Goal: Information Seeking & Learning: Understand process/instructions

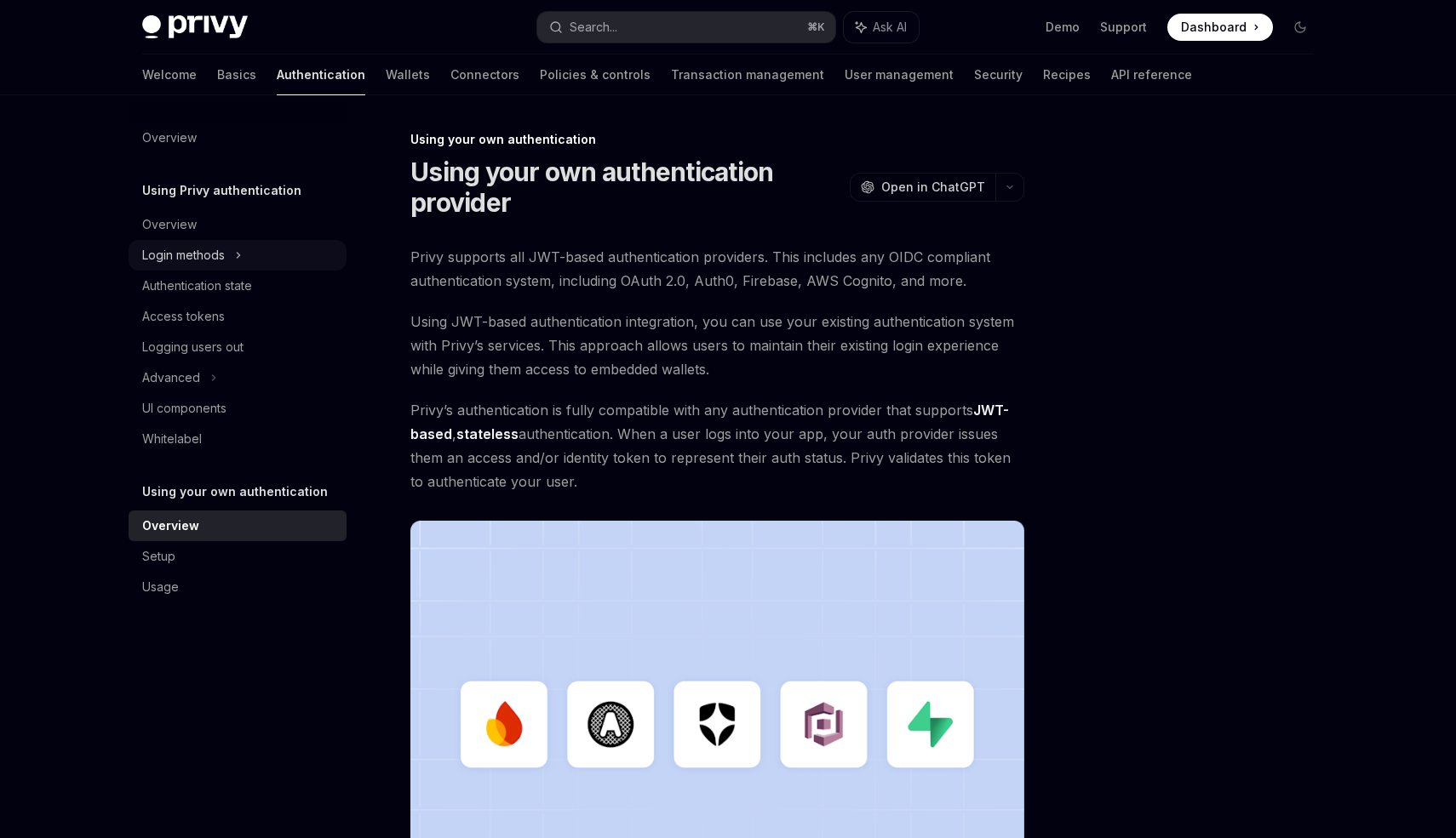
click at [249, 262] on div "Login methods" at bounding box center [238, 255] width 218 height 30
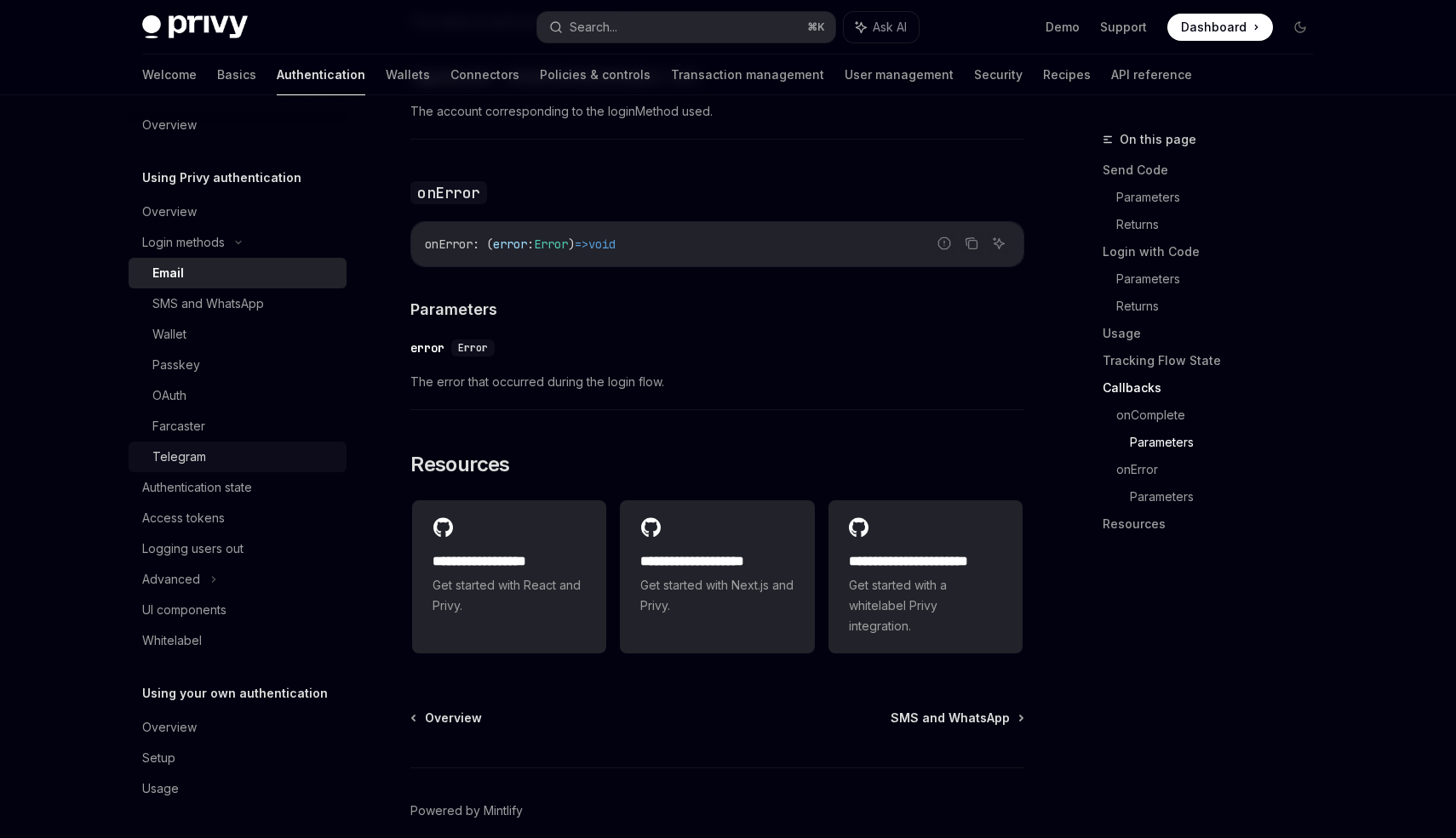
scroll to position [3319, 0]
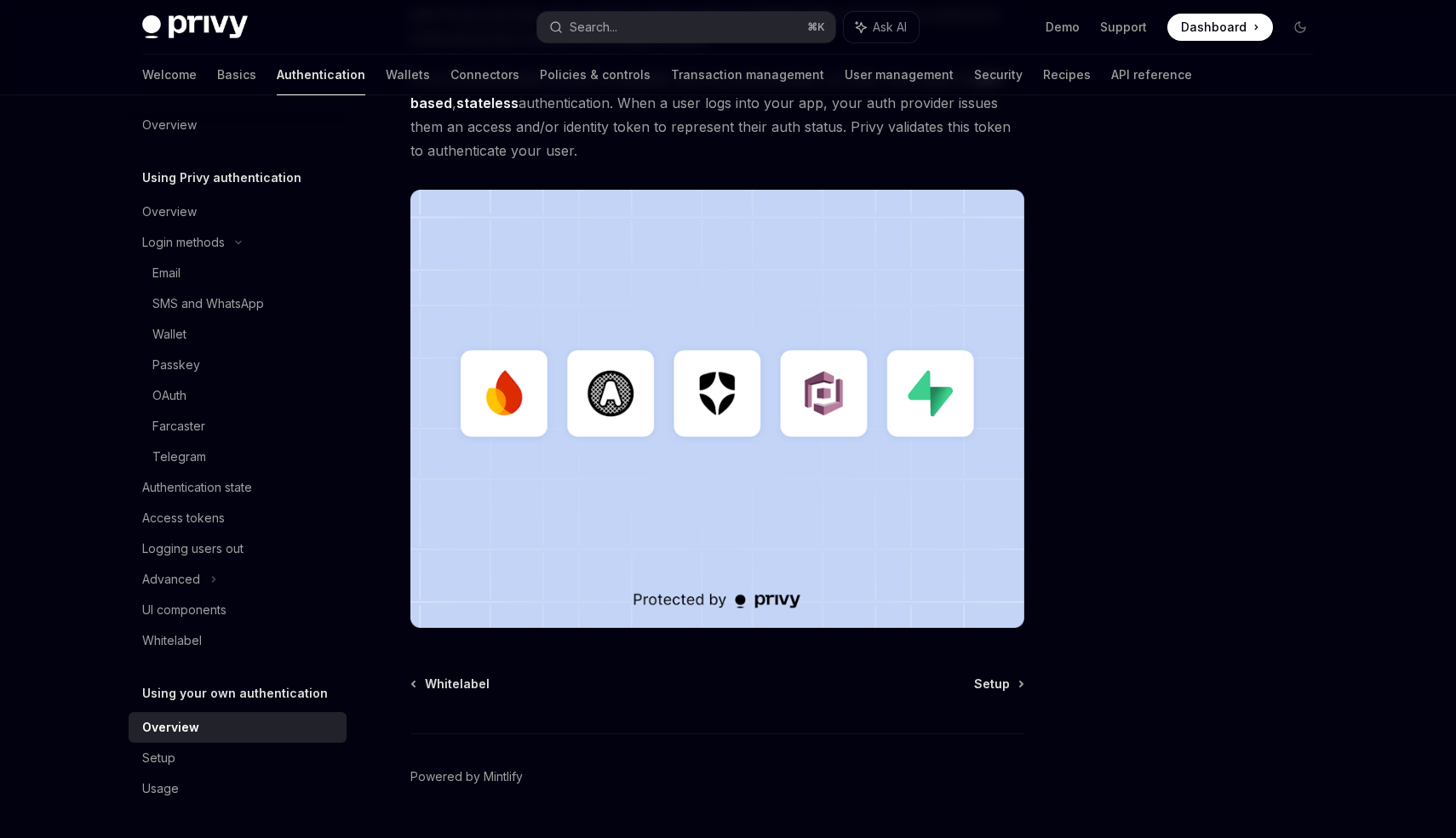
scroll to position [513, 0]
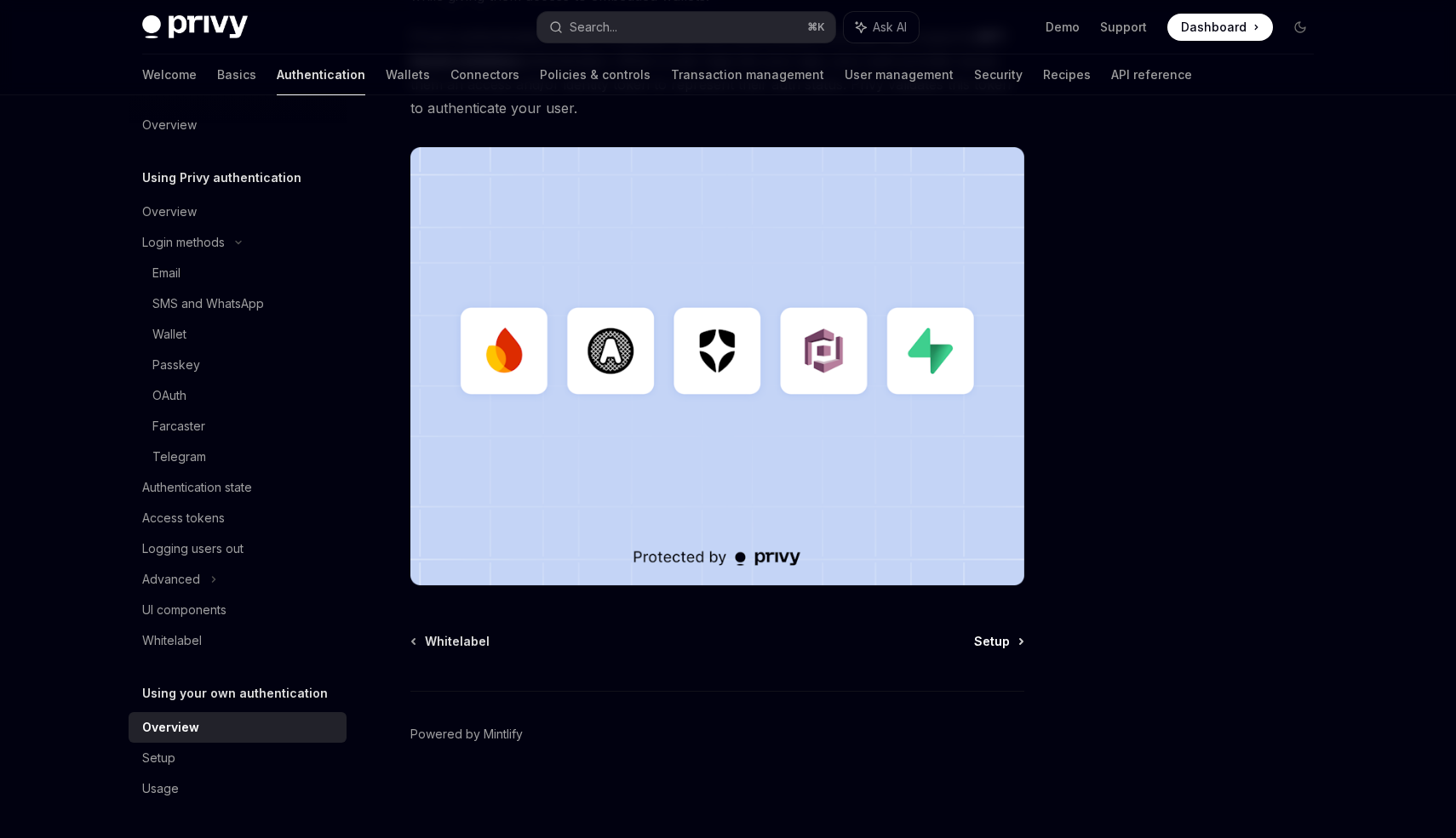
click at [1006, 633] on span "Setup" at bounding box center [991, 642] width 35 height 17
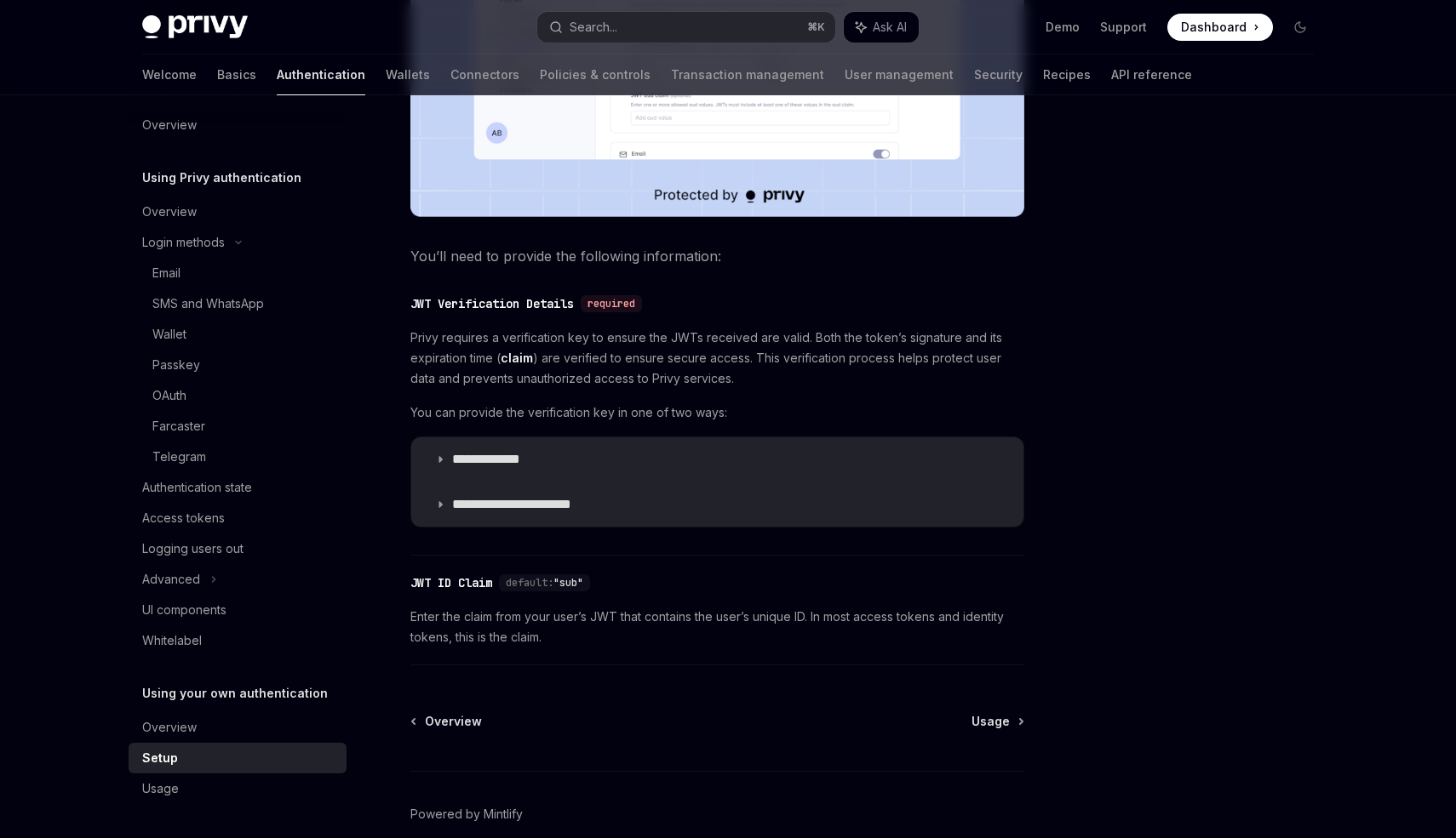
scroll to position [754, 0]
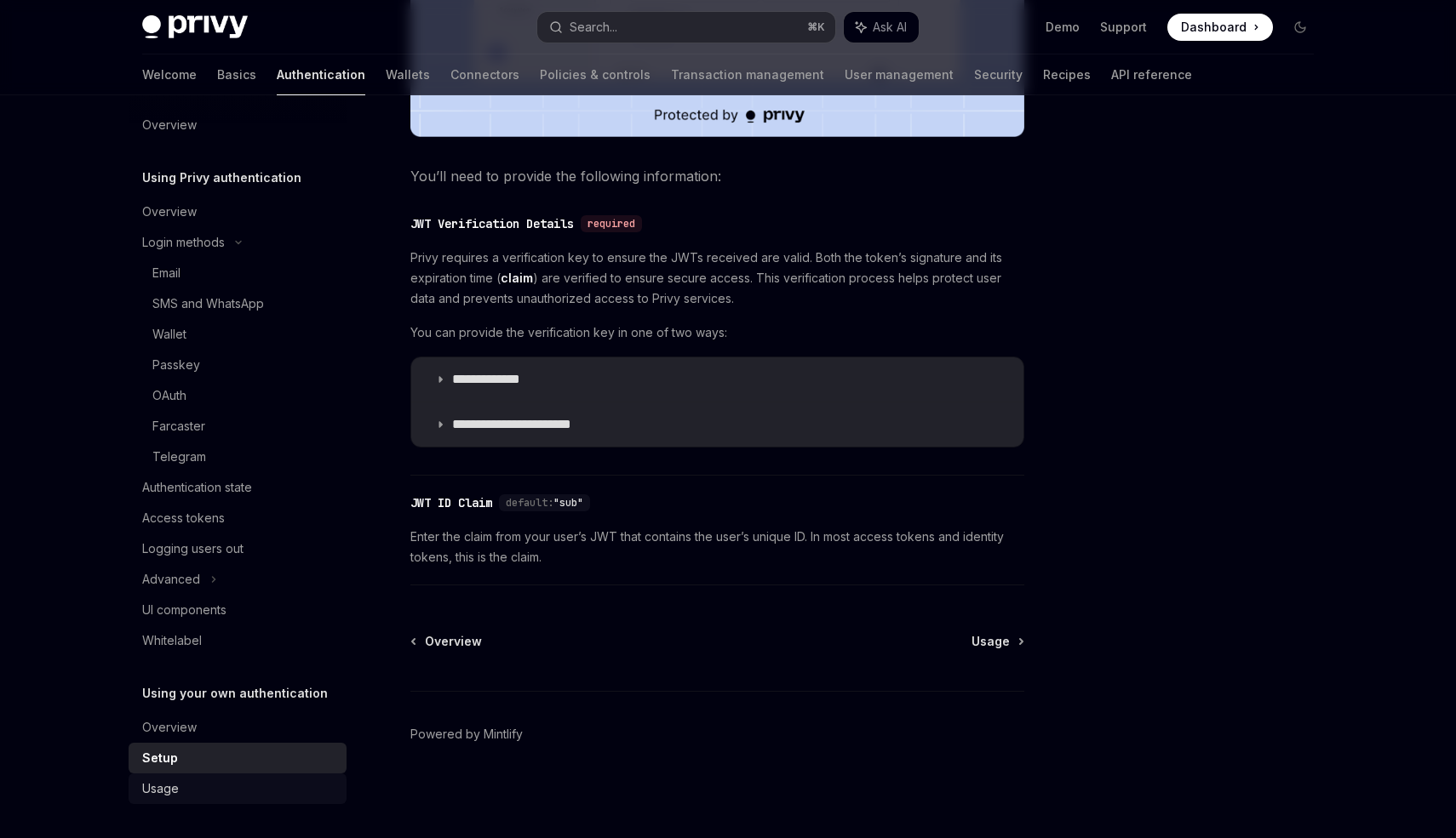
click at [215, 791] on div "Usage" at bounding box center [239, 790] width 194 height 21
type textarea "*"
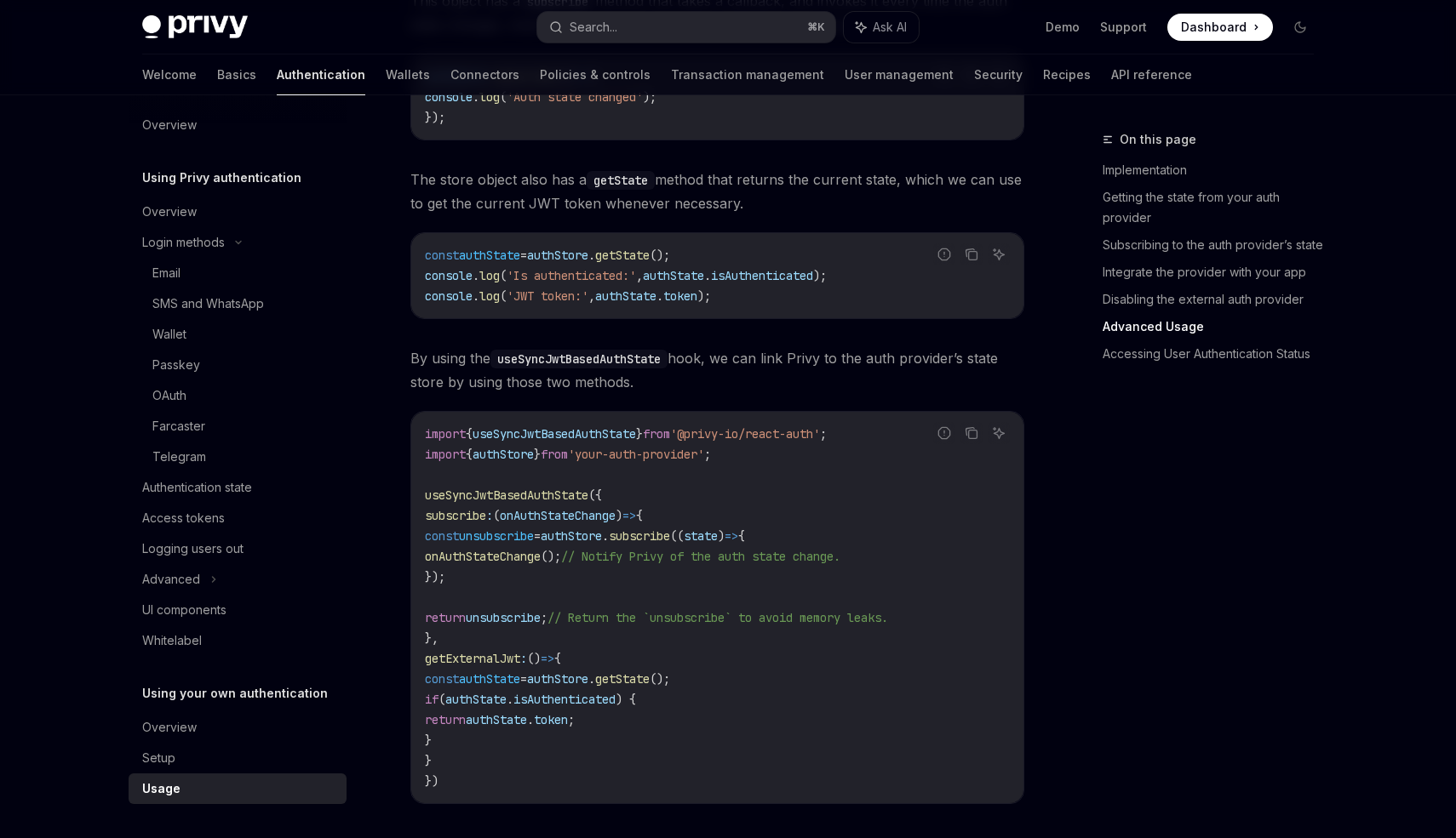
scroll to position [2607, 0]
